Goal: Task Accomplishment & Management: Use online tool/utility

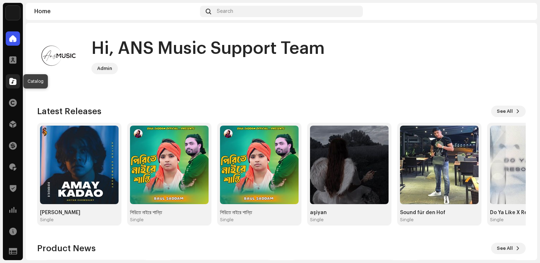
click at [13, 80] on span at bounding box center [12, 82] width 7 height 6
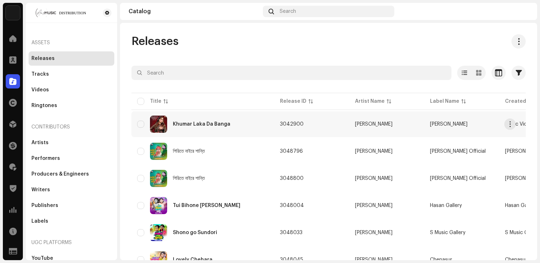
click at [193, 122] on div "Khumar Laka Da Banga" at bounding box center [201, 124] width 57 height 5
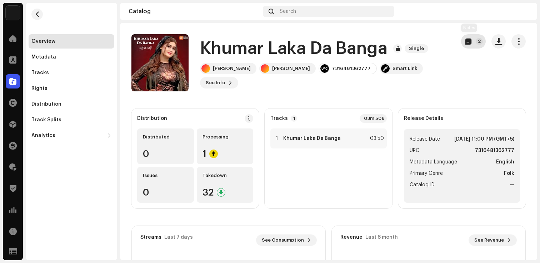
click at [470, 43] on button "2" at bounding box center [473, 41] width 25 height 14
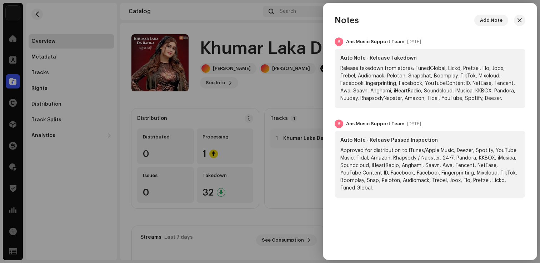
click at [302, 161] on div at bounding box center [270, 131] width 540 height 263
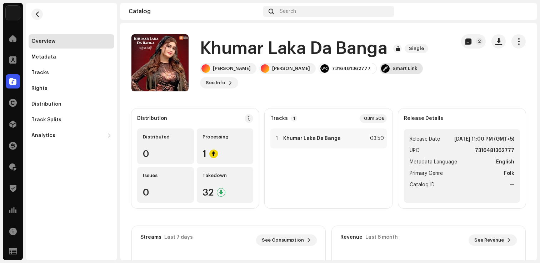
click at [380, 74] on div "Smart Link" at bounding box center [401, 68] width 43 height 11
click at [410, 104] on div "[DOMAIN_NAME] Smart Link [URL][DOMAIN_NAME][PERSON_NAME]" at bounding box center [270, 131] width 540 height 263
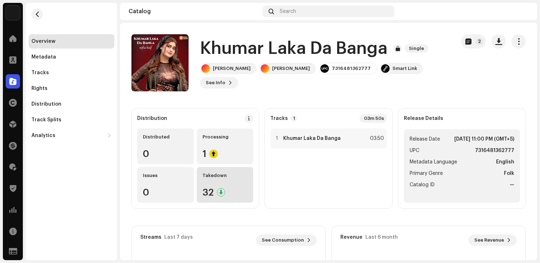
click at [241, 199] on div "Takedown 32" at bounding box center [225, 185] width 57 height 36
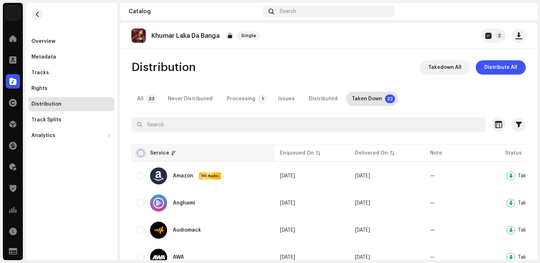
click at [141, 154] on input "checkbox" at bounding box center [140, 153] width 7 height 7
checkbox input "true"
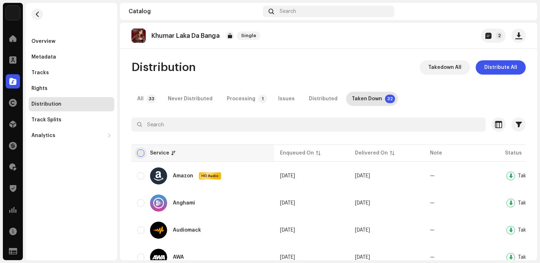
checkbox input "true"
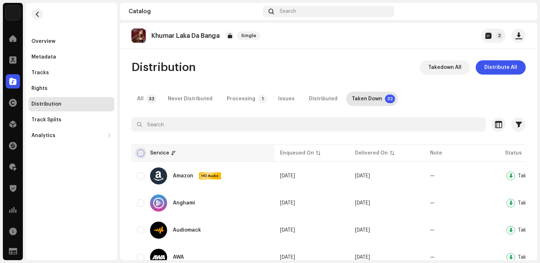
checkbox input "true"
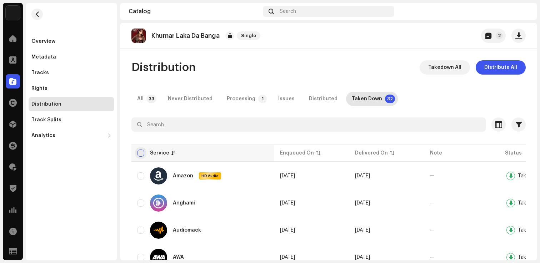
checkbox input "true"
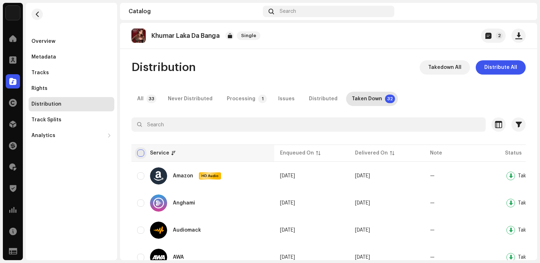
checkbox input "true"
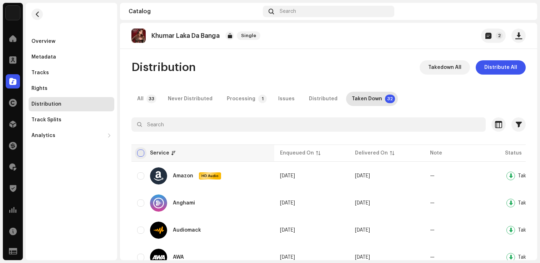
checkbox input "true"
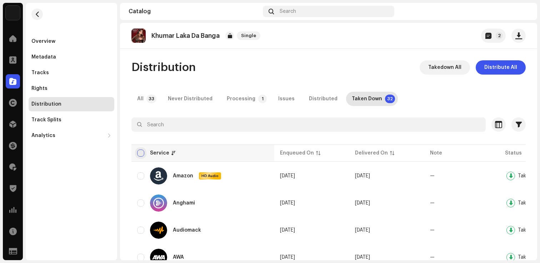
checkbox input "true"
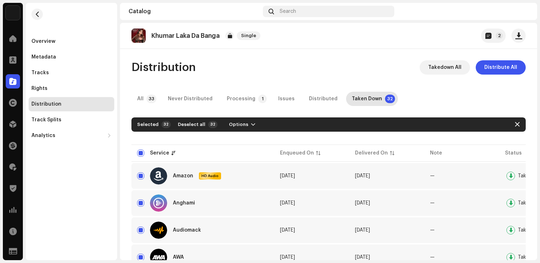
click at [374, 65] on div "Distribution Takedown All Distribute All" at bounding box center [328, 67] width 394 height 14
click at [507, 73] on span "Distribute All" at bounding box center [500, 67] width 33 height 14
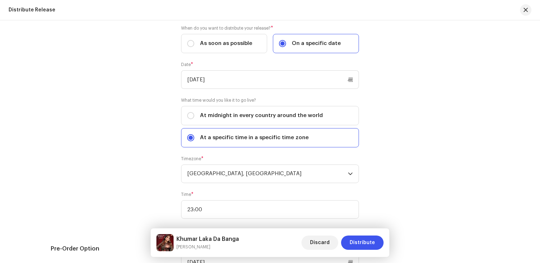
scroll to position [1269, 0]
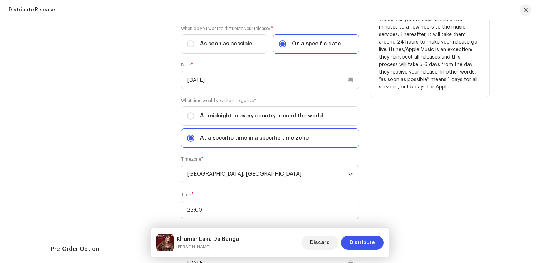
click at [141, 125] on div "Release Start Date" at bounding box center [110, 112] width 119 height 231
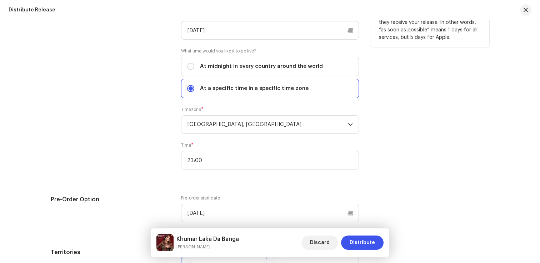
scroll to position [1409, 0]
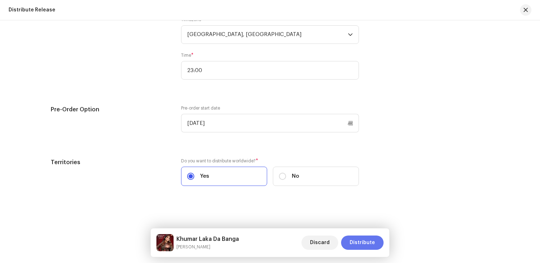
click at [370, 236] on span "Distribute" at bounding box center [362, 243] width 25 height 14
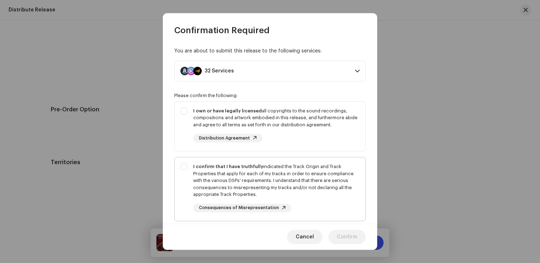
click at [302, 180] on div "I confirm that I have truthfully indicated the Track Origin and Track Propertie…" at bounding box center [276, 180] width 166 height 35
checkbox input "true"
click at [315, 139] on div "I own or have legally licensed all copyrights to the sound recordings, composit…" at bounding box center [276, 124] width 166 height 35
checkbox input "true"
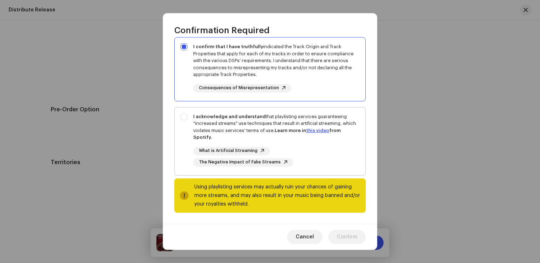
click at [314, 138] on div "I acknowledge and understand that playlisting services guaranteeing "increased …" at bounding box center [276, 127] width 166 height 28
checkbox input "true"
click at [341, 238] on span "Confirm" at bounding box center [347, 237] width 20 height 14
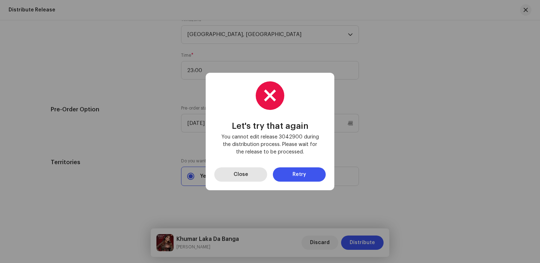
click at [246, 176] on span "Close" at bounding box center [241, 174] width 15 height 14
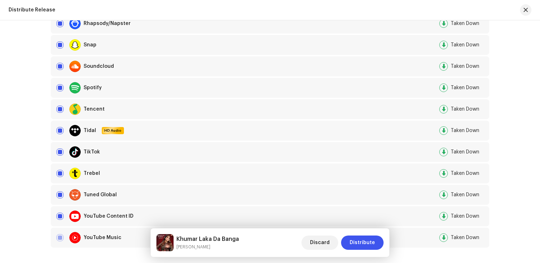
scroll to position [0, 0]
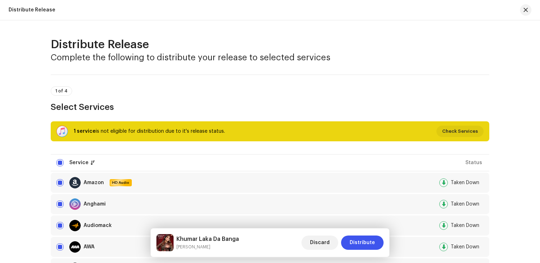
click at [60, 125] on div "1 service is not eligible for distribution due to it's release status. Check Se…" at bounding box center [270, 131] width 438 height 20
click at [319, 242] on span "Discard" at bounding box center [320, 243] width 20 height 14
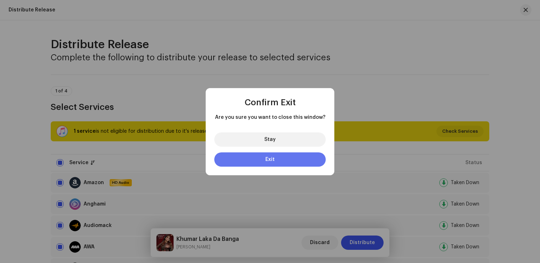
click at [273, 160] on span "Exit" at bounding box center [269, 159] width 9 height 5
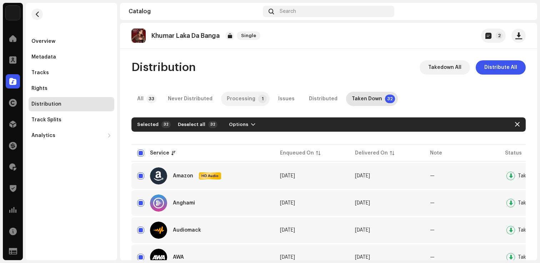
click at [252, 103] on p-tab "Processing 1" at bounding box center [245, 99] width 49 height 14
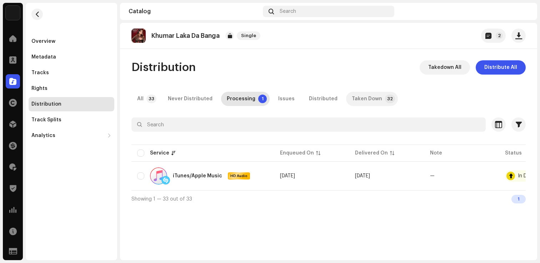
click at [354, 98] on div "Taken Down" at bounding box center [367, 99] width 30 height 14
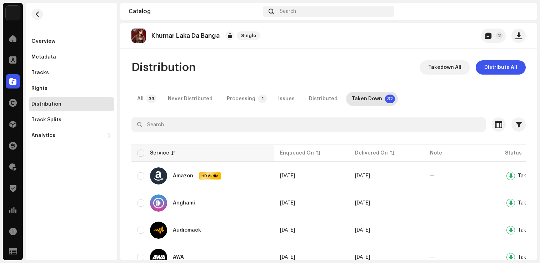
click at [144, 155] on div "Service" at bounding box center [202, 153] width 131 height 7
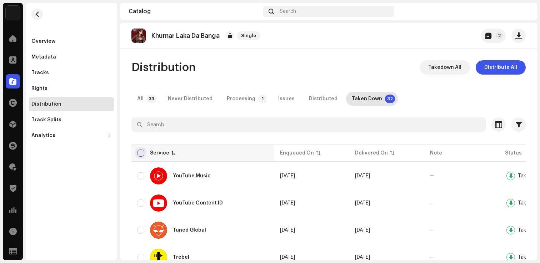
click at [137, 155] on input "checkbox" at bounding box center [140, 153] width 7 height 7
checkbox input "true"
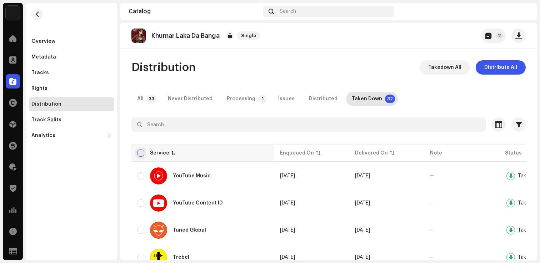
checkbox input "true"
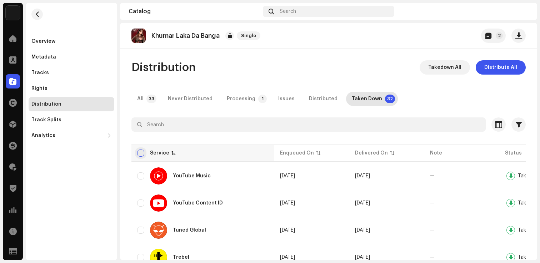
checkbox input "true"
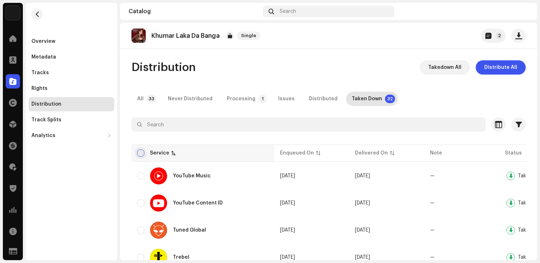
checkbox input "true"
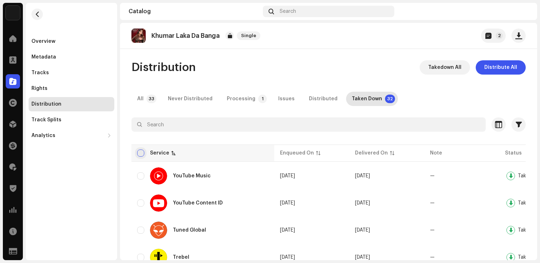
checkbox input "true"
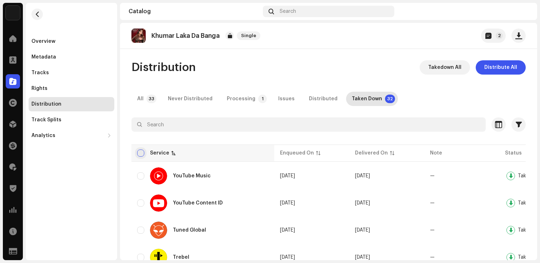
checkbox input "true"
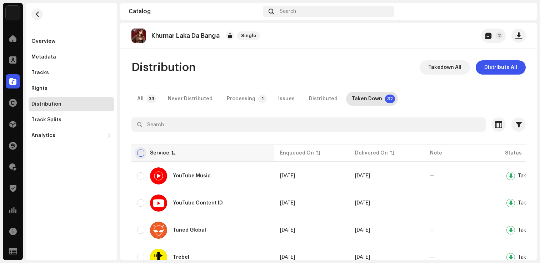
checkbox input "true"
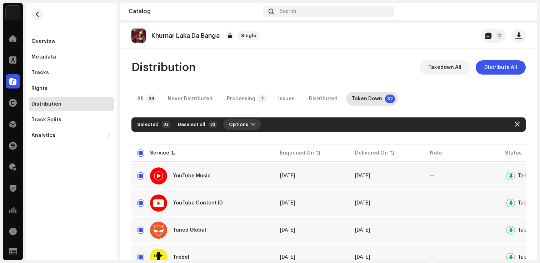
click at [244, 120] on button "Options" at bounding box center [242, 124] width 38 height 11
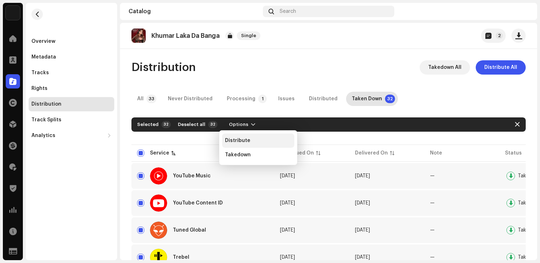
click at [237, 142] on span "Distribute" at bounding box center [237, 141] width 25 height 6
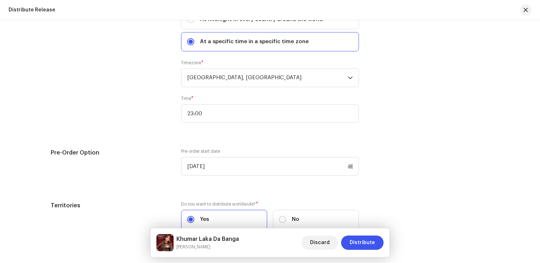
scroll to position [1313, 0]
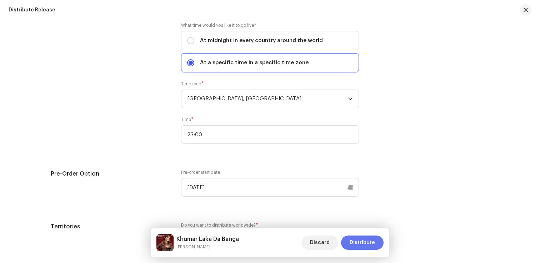
click at [365, 242] on span "Distribute" at bounding box center [362, 243] width 25 height 14
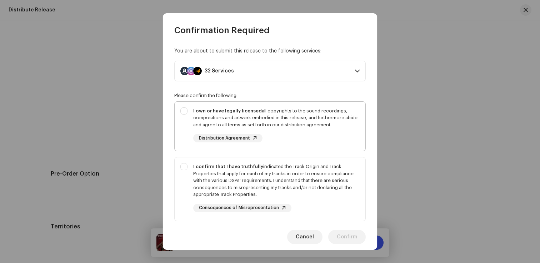
click at [325, 122] on div "I own or have legally licensed all copyrights to the sound recordings, composit…" at bounding box center [276, 117] width 166 height 21
checkbox input "true"
click at [300, 175] on div "I confirm that I have truthfully indicated the Track Origin and Track Propertie…" at bounding box center [276, 180] width 166 height 35
checkbox input "true"
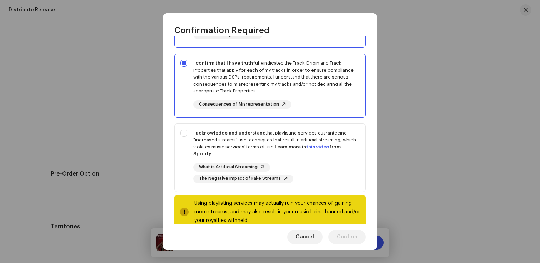
scroll to position [120, 0]
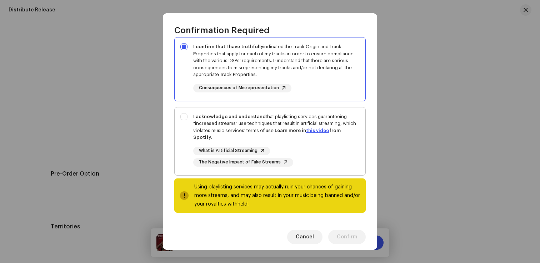
click at [323, 153] on div "What is Artificial Streaming The Negative Impact of Fake Streams" at bounding box center [276, 157] width 166 height 20
checkbox input "true"
click at [345, 236] on span "Confirm" at bounding box center [347, 237] width 20 height 14
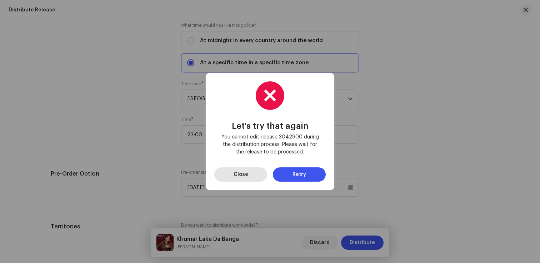
click at [240, 177] on span "Close" at bounding box center [241, 174] width 15 height 14
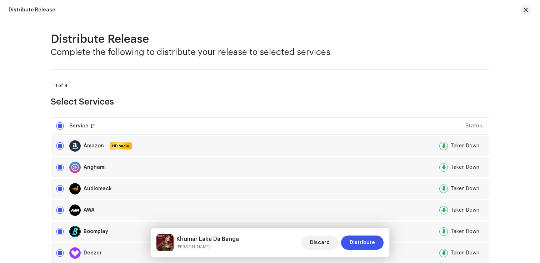
scroll to position [0, 0]
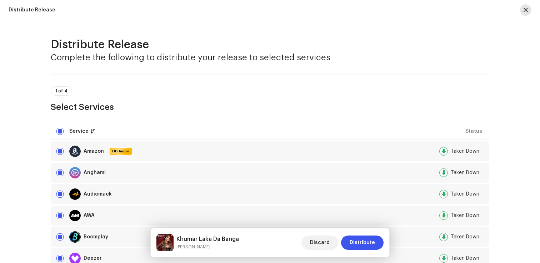
click at [527, 13] on button "button" at bounding box center [525, 9] width 11 height 11
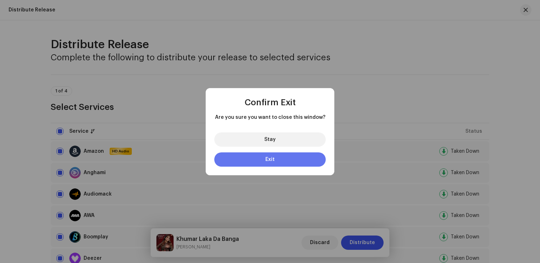
click at [284, 162] on button "Exit" at bounding box center [269, 159] width 111 height 14
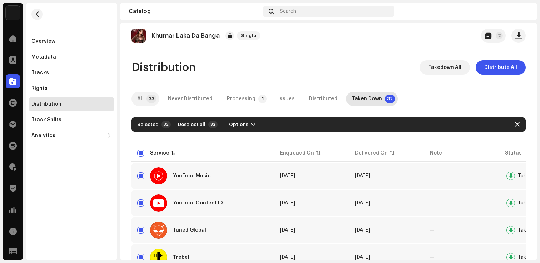
click at [141, 96] on div "All" at bounding box center [140, 99] width 6 height 14
checkbox input "false"
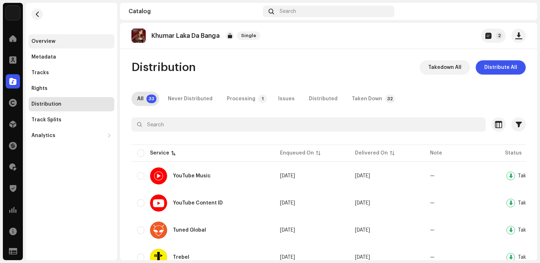
click at [53, 45] on div "Overview" at bounding box center [72, 41] width 86 height 14
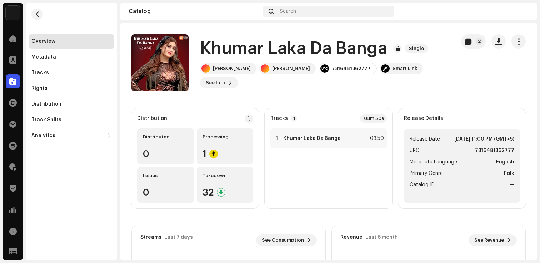
click at [313, 92] on catalog-releases-details-overview "Khumar Laka Da Banga Single 2 [PERSON_NAME] Da Banga Single [PERSON_NAME] [PERS…" at bounding box center [328, 201] width 417 height 357
click at [225, 154] on div "1" at bounding box center [224, 153] width 45 height 9
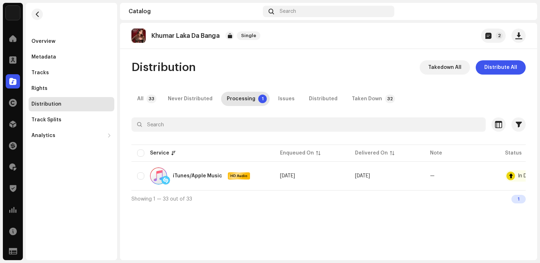
click at [284, 77] on div "Distribution Takedown All Distribute All All 33 Never Distributed Processing 1 …" at bounding box center [328, 133] width 417 height 147
click at [248, 84] on div "Distribution Takedown All Distribute All All 33 Never Distributed Processing 1 …" at bounding box center [328, 133] width 417 height 147
click at [248, 80] on div "Distribution Takedown All Distribute All All 33 Never Distributed Processing 1 …" at bounding box center [328, 133] width 417 height 147
click at [146, 100] on p-tab "All 33" at bounding box center [145, 99] width 28 height 14
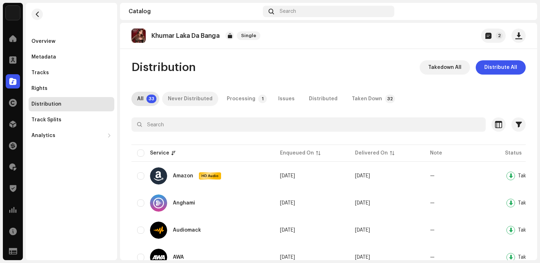
click at [206, 103] on div "Never Distributed" at bounding box center [190, 99] width 45 height 14
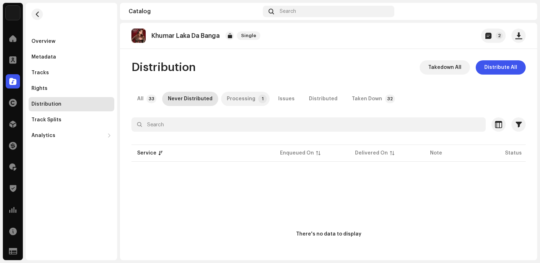
click at [251, 97] on p-tab "Processing 1" at bounding box center [245, 99] width 49 height 14
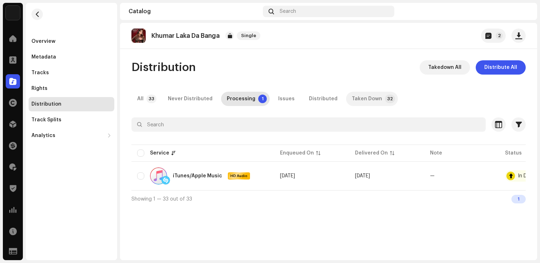
click at [385, 99] on p-badge "32" at bounding box center [390, 99] width 10 height 9
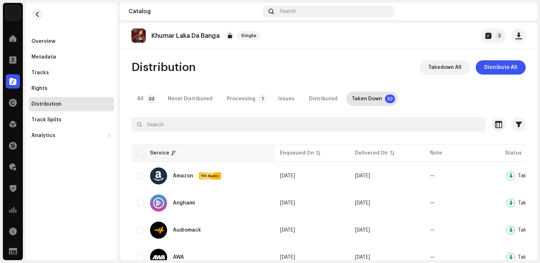
click at [140, 148] on th "Service" at bounding box center [202, 153] width 143 height 17
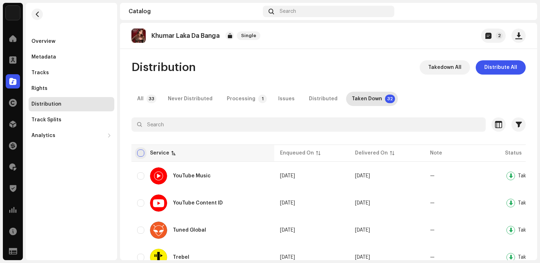
click at [140, 152] on input "checkbox" at bounding box center [140, 153] width 7 height 7
checkbox input "true"
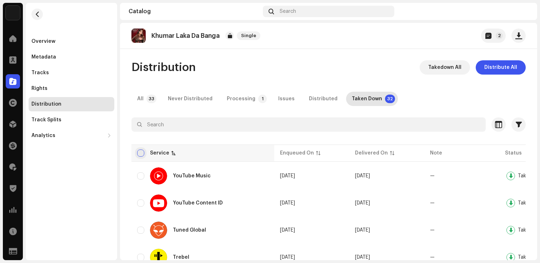
checkbox input "true"
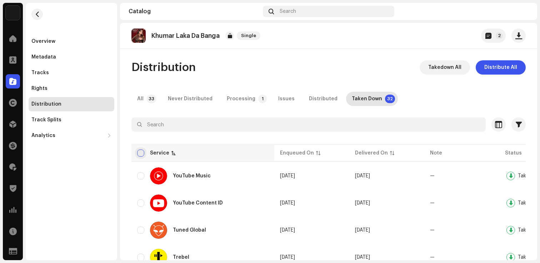
checkbox input "true"
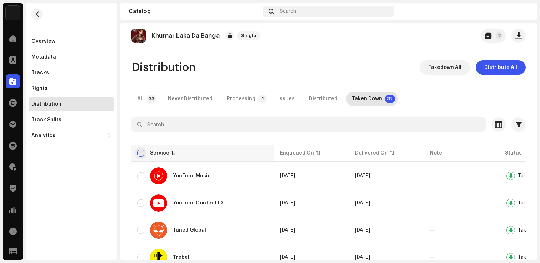
checkbox input "true"
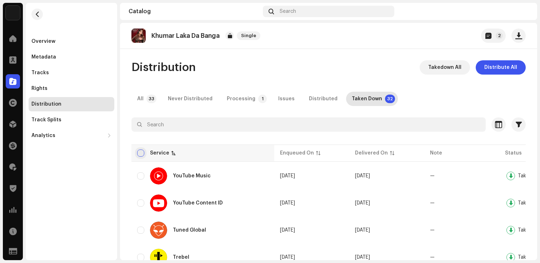
checkbox input "true"
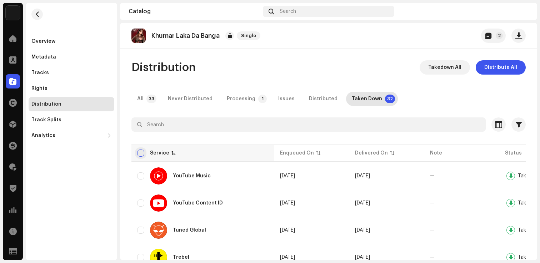
checkbox input "true"
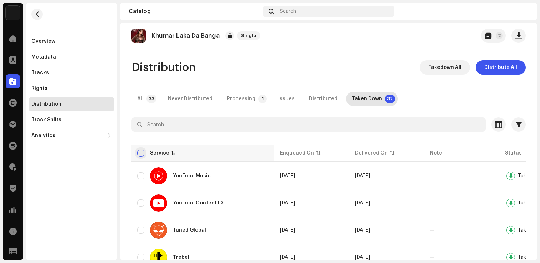
checkbox input "true"
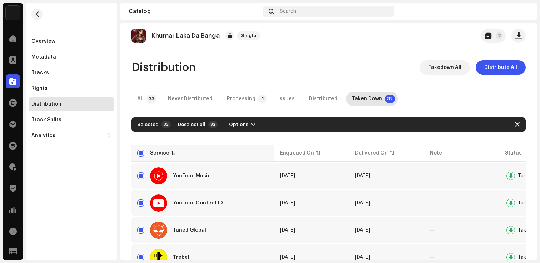
click at [160, 152] on div "Service" at bounding box center [159, 153] width 19 height 7
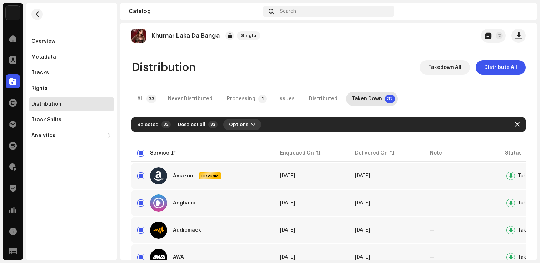
click at [232, 126] on span "Options" at bounding box center [238, 124] width 19 height 14
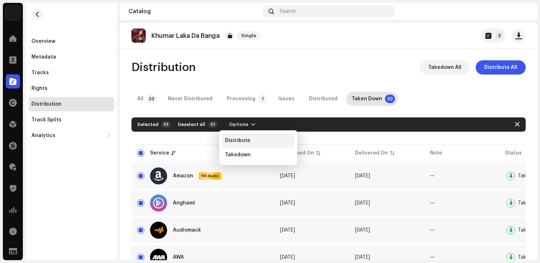
click at [236, 140] on span "Distribute" at bounding box center [237, 141] width 25 height 6
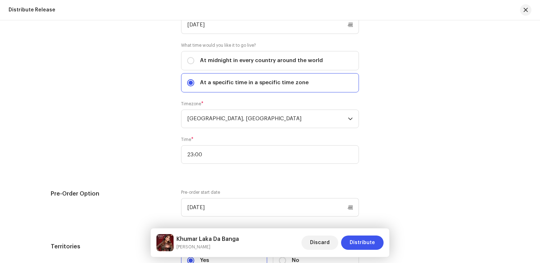
scroll to position [1300, 0]
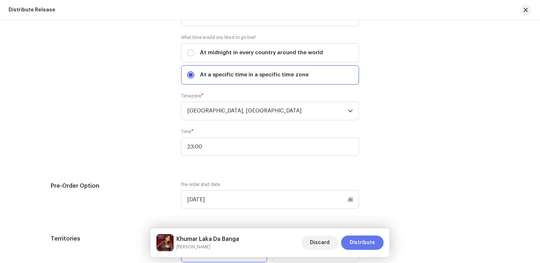
click at [360, 240] on span "Distribute" at bounding box center [362, 243] width 25 height 14
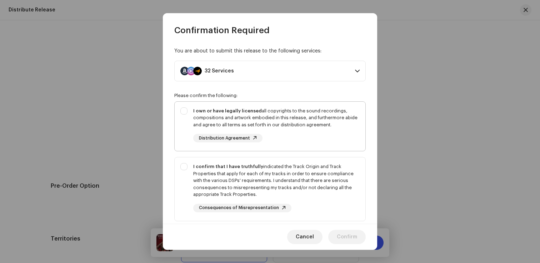
click at [293, 138] on div "I own or have legally licensed all copyrights to the sound recordings, composit…" at bounding box center [276, 124] width 166 height 35
checkbox input "true"
click at [289, 179] on div "I confirm that I have truthfully indicated the Track Origin and Track Propertie…" at bounding box center [276, 180] width 166 height 35
checkbox input "true"
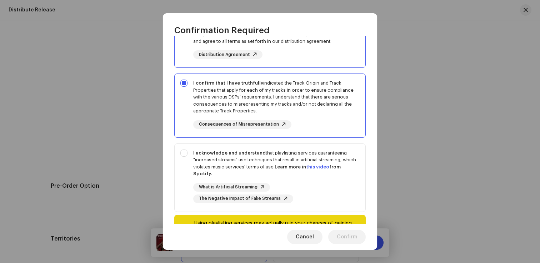
scroll to position [109, 0]
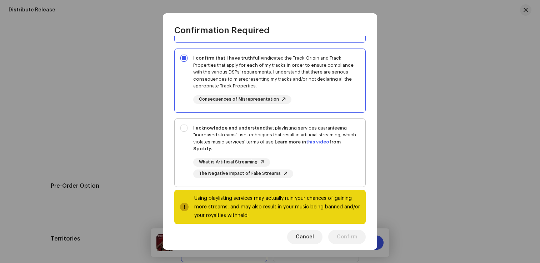
click at [291, 178] on div "I acknowledge and understand that playlisting services guaranteeing "increased …" at bounding box center [270, 151] width 191 height 65
checkbox input "true"
click at [341, 236] on span "Confirm" at bounding box center [347, 237] width 20 height 14
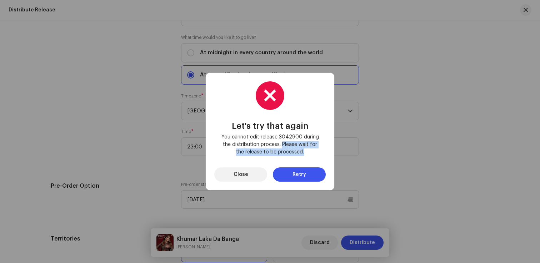
drag, startPoint x: 282, startPoint y: 144, endPoint x: 307, endPoint y: 150, distance: 25.0
click at [307, 150] on span "You cannot edit release 3042900 during the distribution process. Please wait fo…" at bounding box center [270, 145] width 100 height 22
copy span "Please wait for the release to be processed."
click at [197, 79] on div "Let's try that again You cannot edit release 3042900 during the distribution pr…" at bounding box center [270, 131] width 540 height 263
click at [227, 173] on button "Close" at bounding box center [240, 174] width 53 height 14
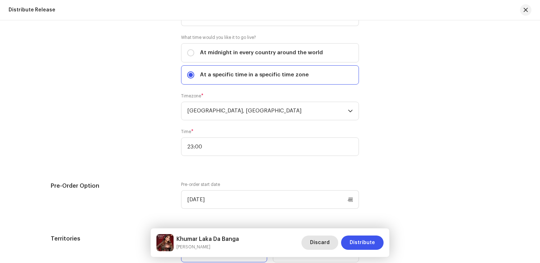
click at [332, 242] on button "Discard" at bounding box center [319, 243] width 37 height 14
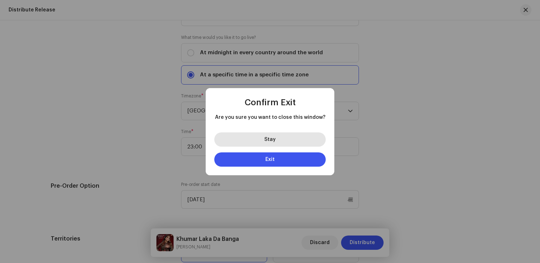
click at [284, 138] on button "Stay" at bounding box center [269, 139] width 111 height 14
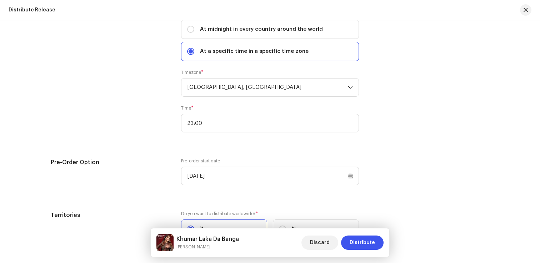
scroll to position [1327, 0]
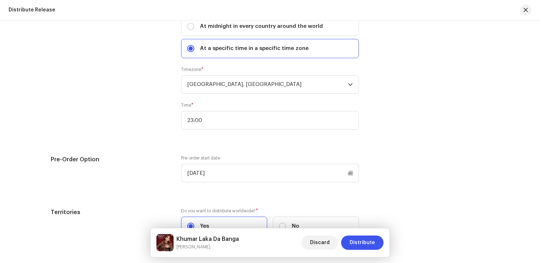
click at [338, 258] on div "Distribute Release Complete the following to distribute your release to selecte…" at bounding box center [270, 141] width 540 height 243
click at [330, 245] on span "Discard" at bounding box center [320, 243] width 20 height 14
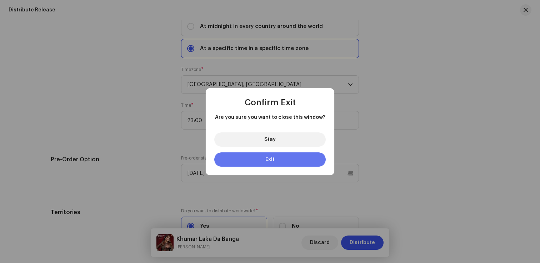
click at [280, 158] on button "Exit" at bounding box center [269, 159] width 111 height 14
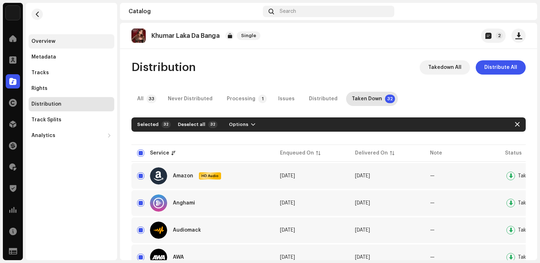
click at [71, 43] on div "Overview" at bounding box center [71, 42] width 80 height 6
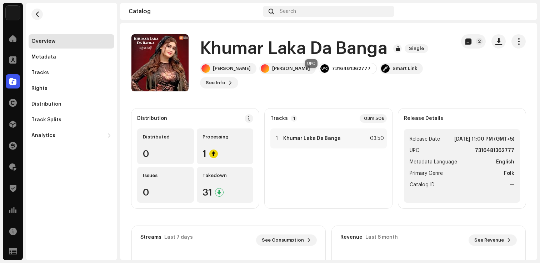
click at [332, 71] on div "7316481362777" at bounding box center [351, 69] width 39 height 6
copy div "7316481362777"
click at [91, 13] on div "Overview Metadata Tracks Rights Distribution Track Splits Analytics Consumption…" at bounding box center [71, 73] width 91 height 140
click at [13, 128] on div at bounding box center [13, 124] width 14 height 14
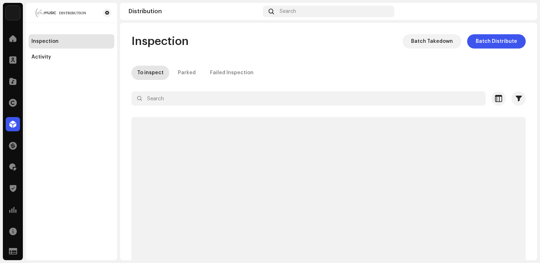
click at [13, 128] on div at bounding box center [13, 124] width 14 height 14
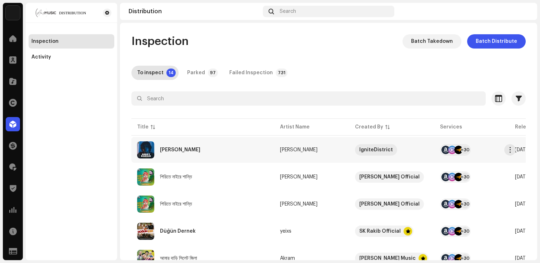
click at [179, 145] on div "[PERSON_NAME]" at bounding box center [202, 149] width 131 height 17
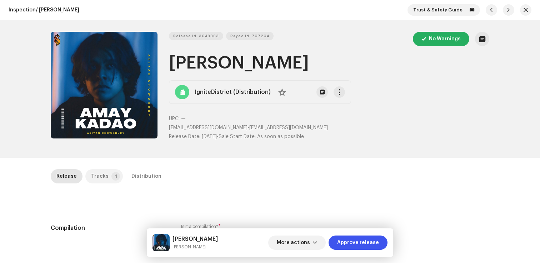
click at [86, 175] on p-tab "Tracks 1" at bounding box center [103, 176] width 37 height 14
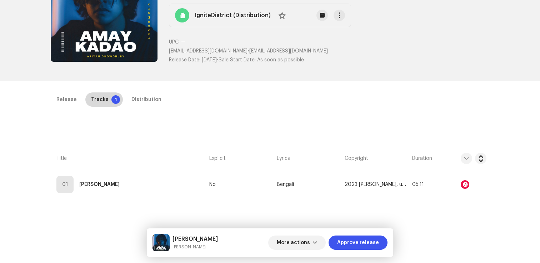
scroll to position [86, 0]
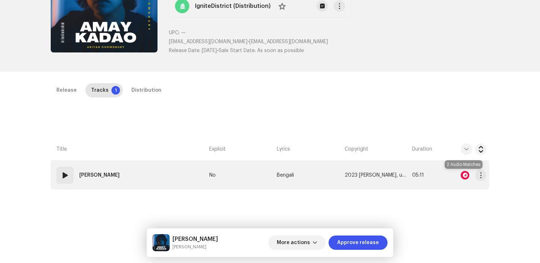
click at [462, 176] on div at bounding box center [465, 175] width 9 height 9
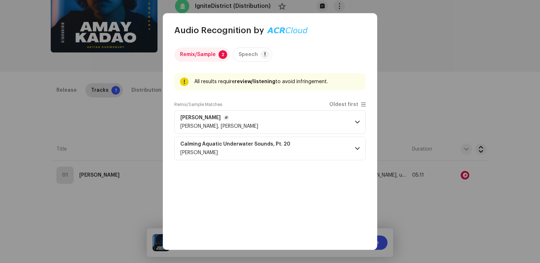
click at [279, 126] on p-accordion-header "Amay Kadao Ariyan Chowdhury, Mashuq Haque" at bounding box center [269, 122] width 191 height 24
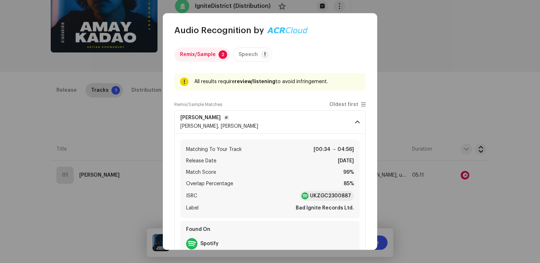
click at [279, 126] on p-accordion-header "Amay Kadao Ariyan Chowdhury, Mashuq Haque" at bounding box center [269, 122] width 191 height 24
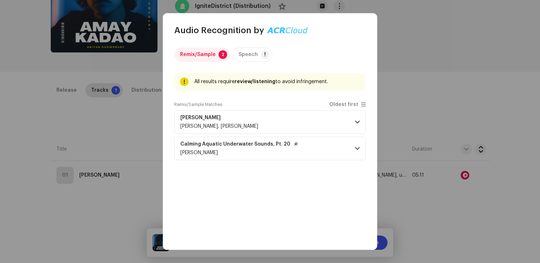
click at [272, 154] on div "Elijah Wagner" at bounding box center [239, 153] width 119 height 6
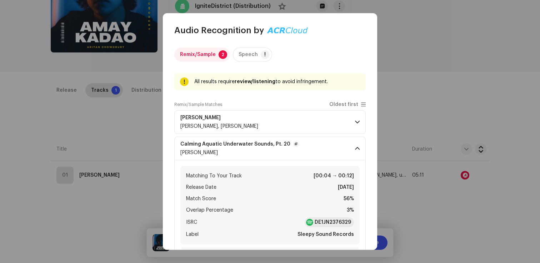
click at [272, 154] on div "Elijah Wagner" at bounding box center [239, 153] width 119 height 6
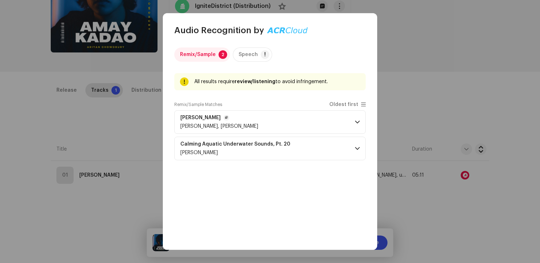
click at [313, 115] on p-accordion-header "Amay Kadao Ariyan Chowdhury, Mashuq Haque" at bounding box center [269, 122] width 191 height 24
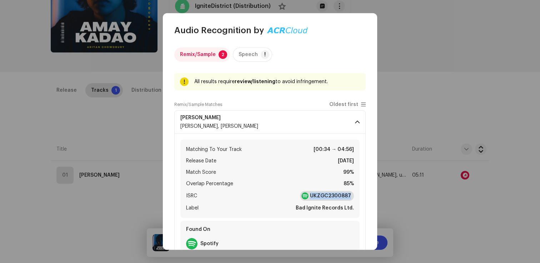
copy strong "UKZGC2300887"
drag, startPoint x: 308, startPoint y: 195, endPoint x: 363, endPoint y: 170, distance: 60.1
click at [363, 170] on div "Remix/Sample 2 Speech ! All results require review/listening to avoid infringem…" at bounding box center [270, 143] width 214 height 214
click at [357, 117] on p-accordion-header "Amay Kadao Ariyan Chowdhury, Mashuq Haque" at bounding box center [269, 122] width 191 height 24
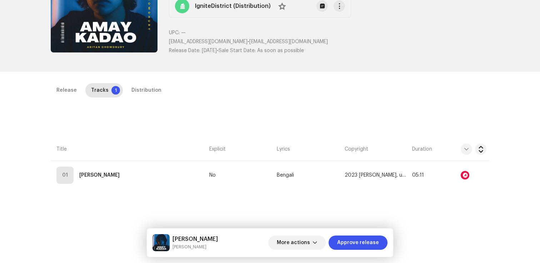
click at [134, 101] on div "Audio Recognition by Remix/Sample 2 Speech ! All results require review/listeni…" at bounding box center [270, 131] width 540 height 263
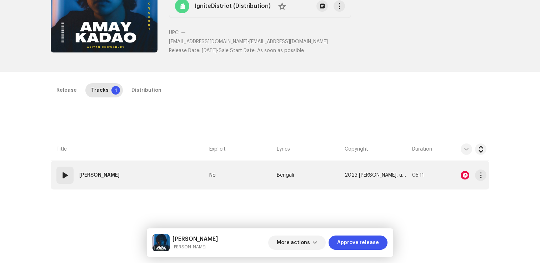
click at [107, 189] on td "01 Amay Kadao" at bounding box center [129, 175] width 156 height 29
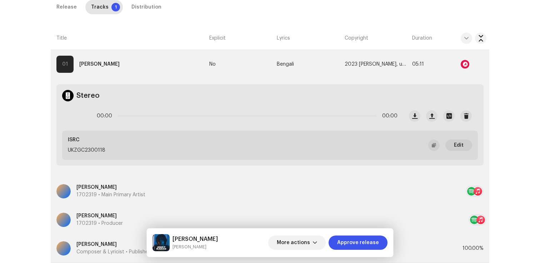
scroll to position [184, 0]
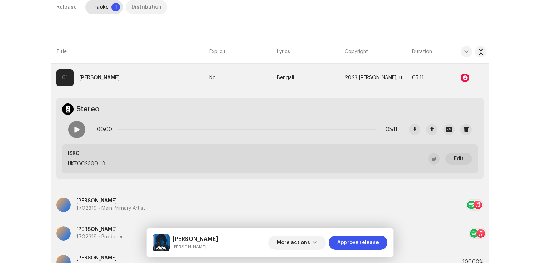
click at [137, 10] on div "Distribution" at bounding box center [146, 7] width 30 height 14
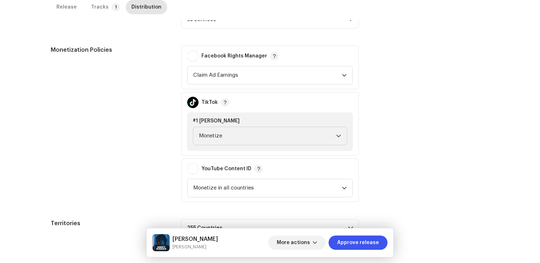
scroll to position [275, 0]
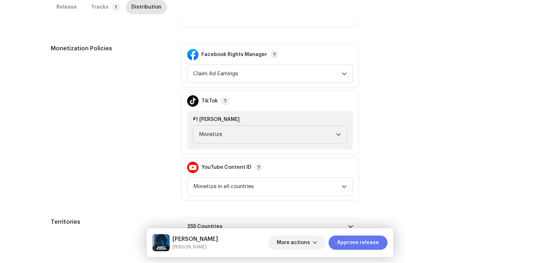
click at [371, 243] on span "Approve release" at bounding box center [358, 243] width 42 height 14
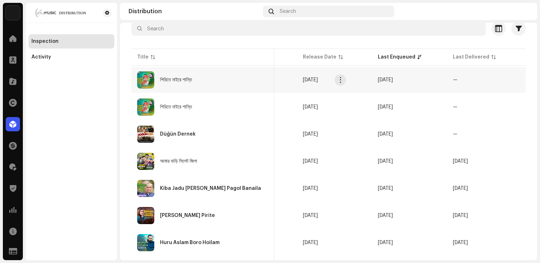
scroll to position [0, 278]
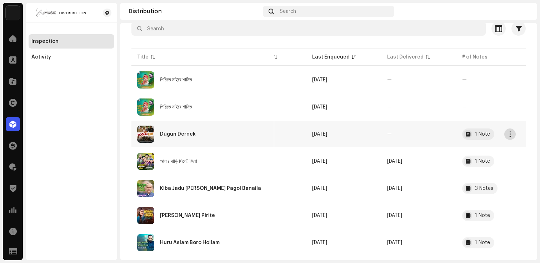
click at [512, 137] on button "button" at bounding box center [509, 134] width 11 height 11
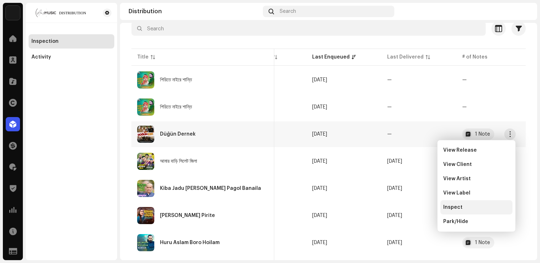
click at [460, 206] on span "Inspect" at bounding box center [452, 208] width 19 height 6
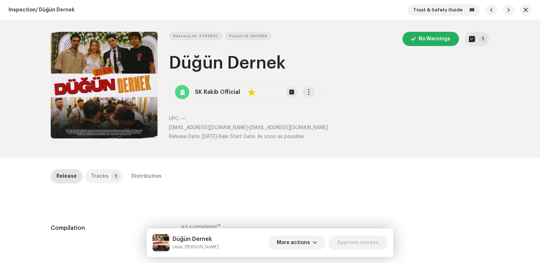
click at [107, 182] on p-tab "Tracks 1" at bounding box center [103, 176] width 37 height 14
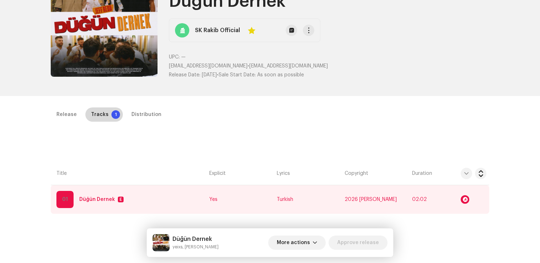
scroll to position [82, 0]
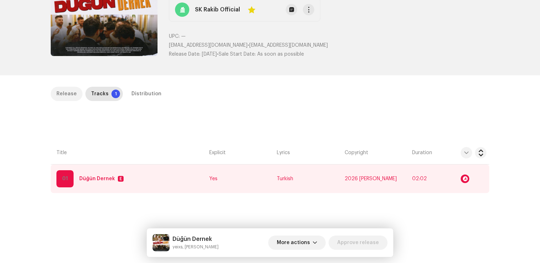
click at [68, 89] on div "Release" at bounding box center [66, 94] width 20 height 14
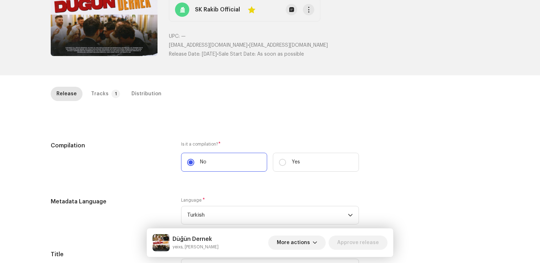
scroll to position [0, 0]
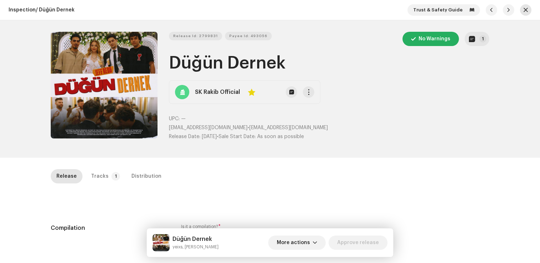
click at [524, 12] on span "button" at bounding box center [525, 10] width 4 height 6
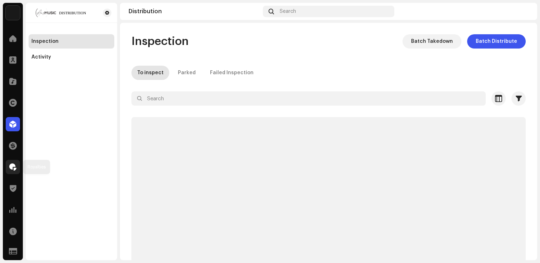
click at [14, 165] on span at bounding box center [12, 167] width 7 height 6
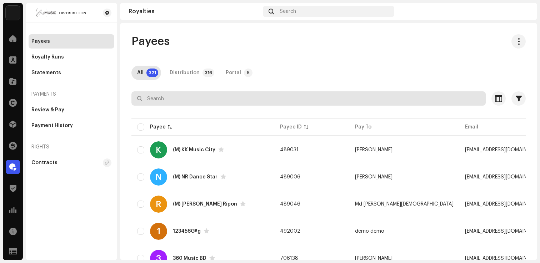
click at [145, 98] on input "text" at bounding box center [308, 98] width 354 height 14
paste input "IgniteDistrict ("
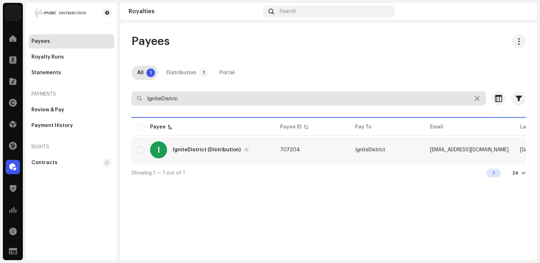
type input "IgniteDistric"
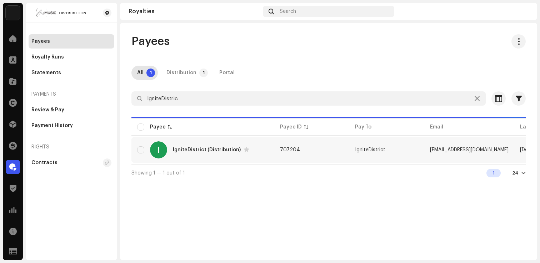
click at [222, 152] on div "IgniteDistrict (Distribution)" at bounding box center [207, 149] width 68 height 5
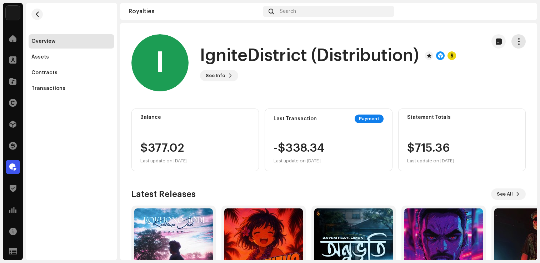
click at [515, 43] on span "button" at bounding box center [518, 42] width 7 height 6
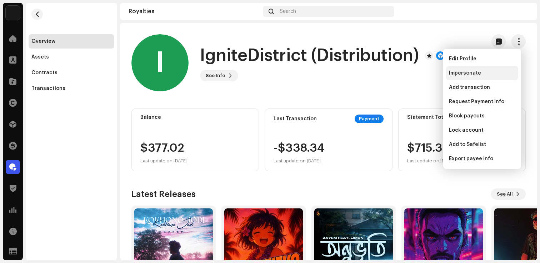
click at [468, 76] on div "Impersonate" at bounding box center [482, 73] width 72 height 14
